Goal: Find specific page/section: Locate item on page

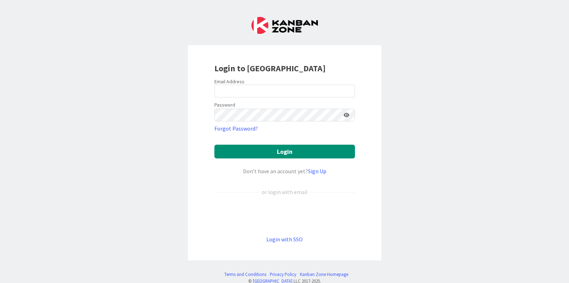
click at [236, 81] on label "Email Address" at bounding box center [229, 81] width 30 height 6
click at [241, 93] on input "email" at bounding box center [284, 91] width 140 height 13
type input "[PERSON_NAME][EMAIL_ADDRESS][PERSON_NAME][DOMAIN_NAME]"
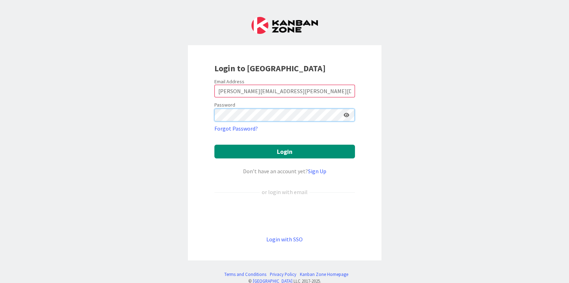
click at [214, 145] on button "Login" at bounding box center [284, 152] width 140 height 14
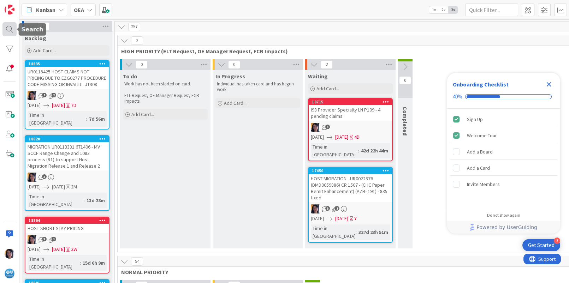
click at [10, 29] on div at bounding box center [9, 29] width 14 height 14
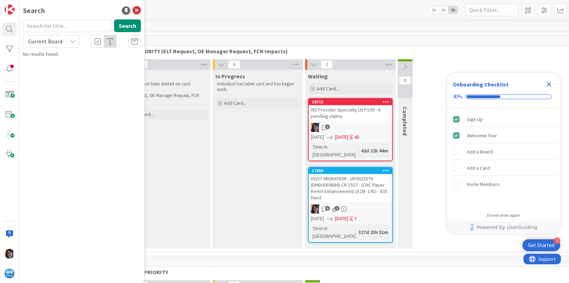
click at [49, 28] on input "text" at bounding box center [67, 25] width 88 height 13
type input "403"
click at [39, 37] on span "Current Board" at bounding box center [45, 41] width 37 height 10
drag, startPoint x: 41, startPoint y: 71, endPoint x: 58, endPoint y: 67, distance: 18.1
click at [41, 71] on span "All Boards" at bounding box center [63, 70] width 73 height 11
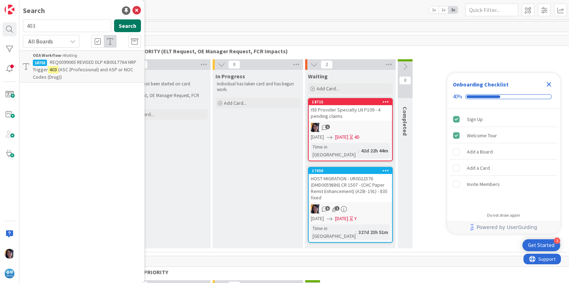
click at [126, 27] on button "Search" at bounding box center [127, 25] width 27 height 13
click at [77, 72] on span "(ASC (Professional) and ASP or NOC Codes (Drug))" at bounding box center [83, 73] width 100 height 14
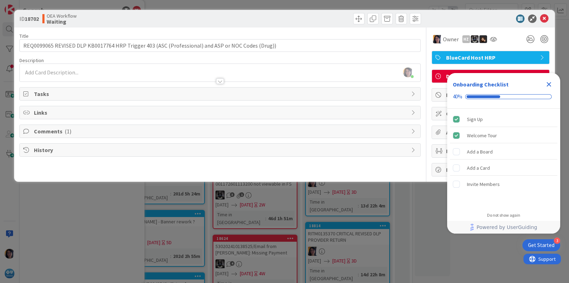
click at [547, 84] on icon "Close Checklist" at bounding box center [548, 84] width 5 height 5
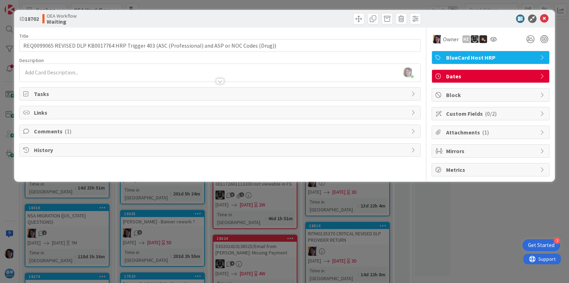
click at [49, 131] on span "Comments ( 1 )" at bounding box center [220, 131] width 373 height 8
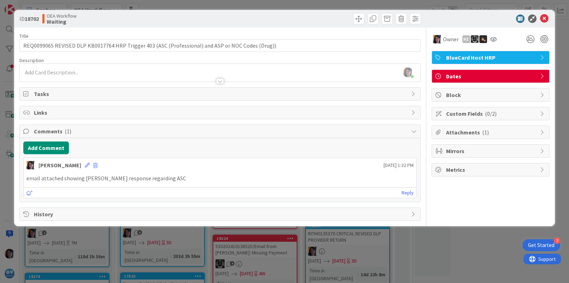
click at [449, 77] on span "Dates" at bounding box center [491, 76] width 90 height 8
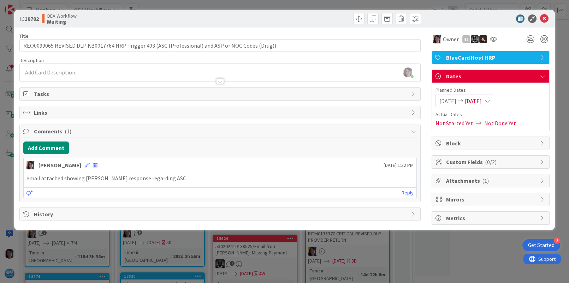
click at [221, 175] on p "email attached showing [PERSON_NAME] response regarding ASC" at bounding box center [219, 178] width 386 height 8
